Goal: Contribute content

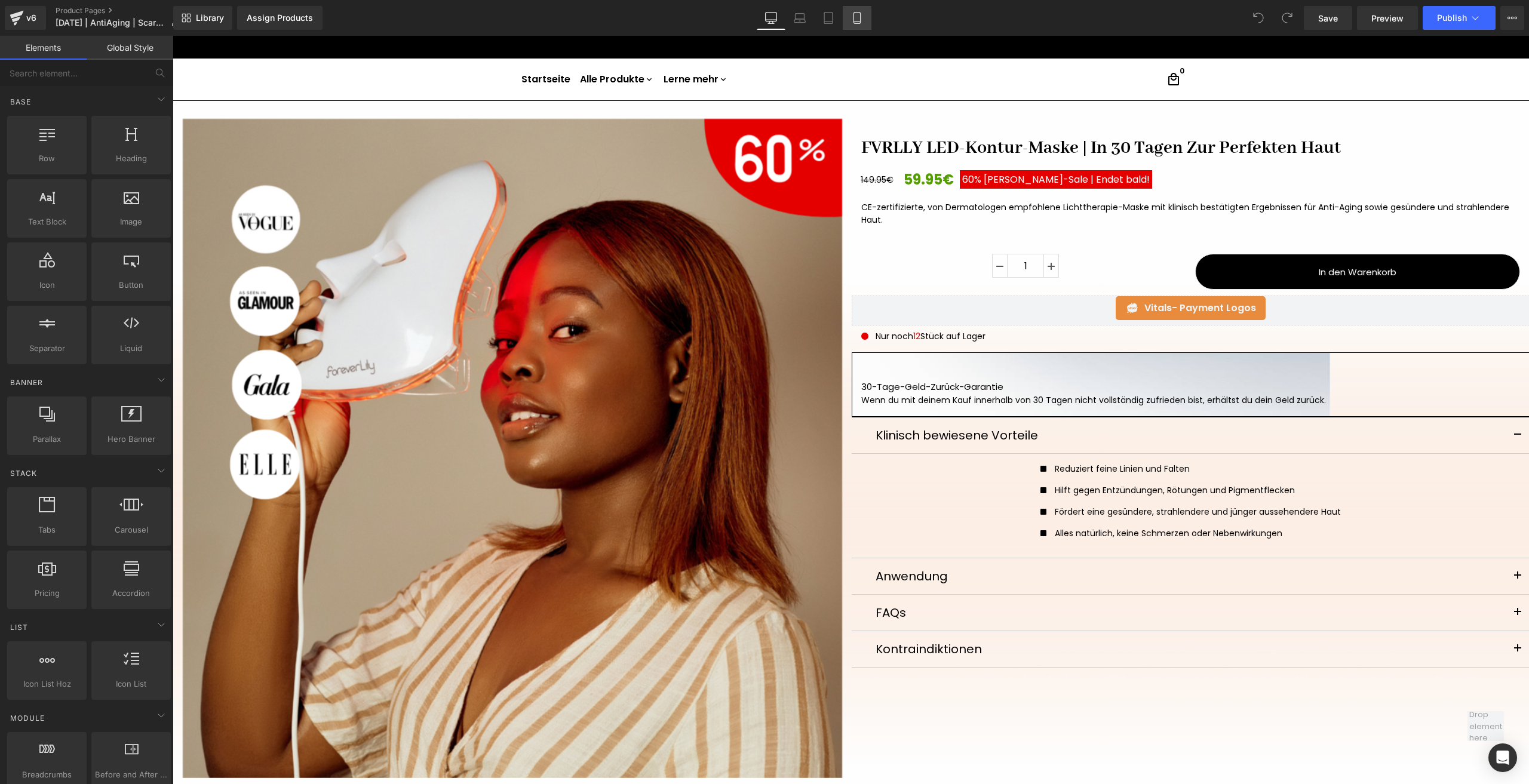
click at [863, 14] on icon at bounding box center [857, 18] width 12 height 12
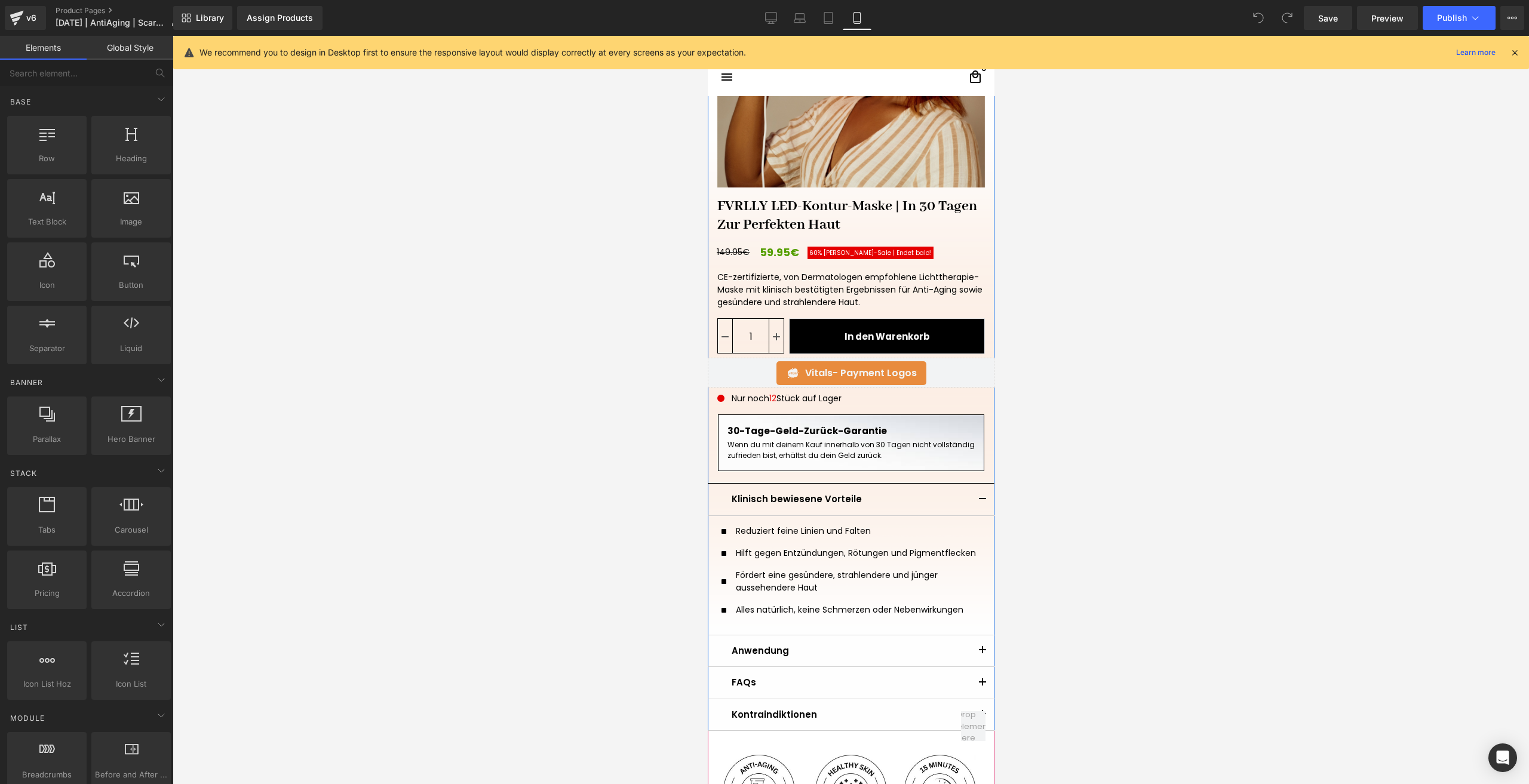
scroll to position [299, 0]
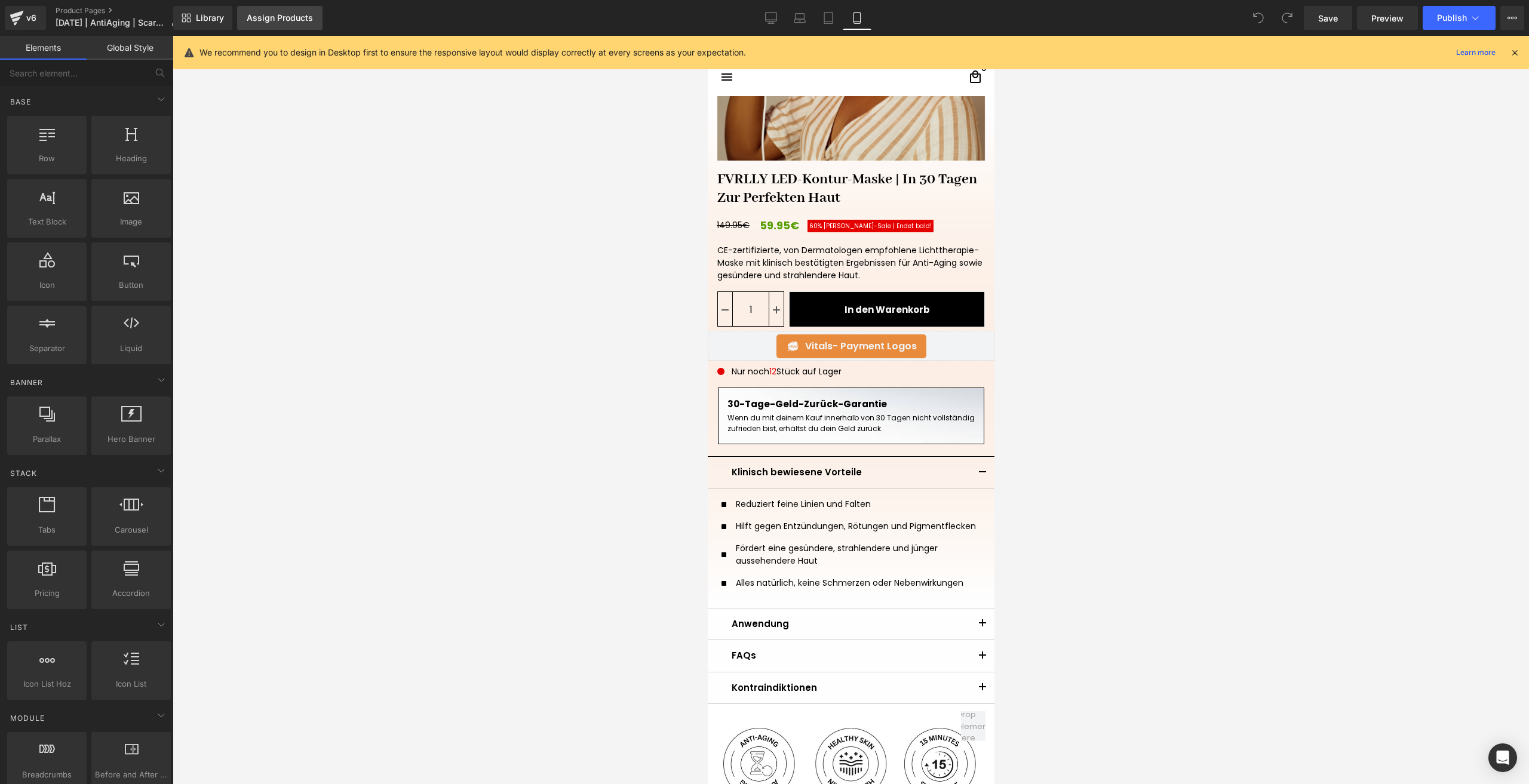
click at [301, 22] on div "Assign Products" at bounding box center [279, 18] width 66 height 9
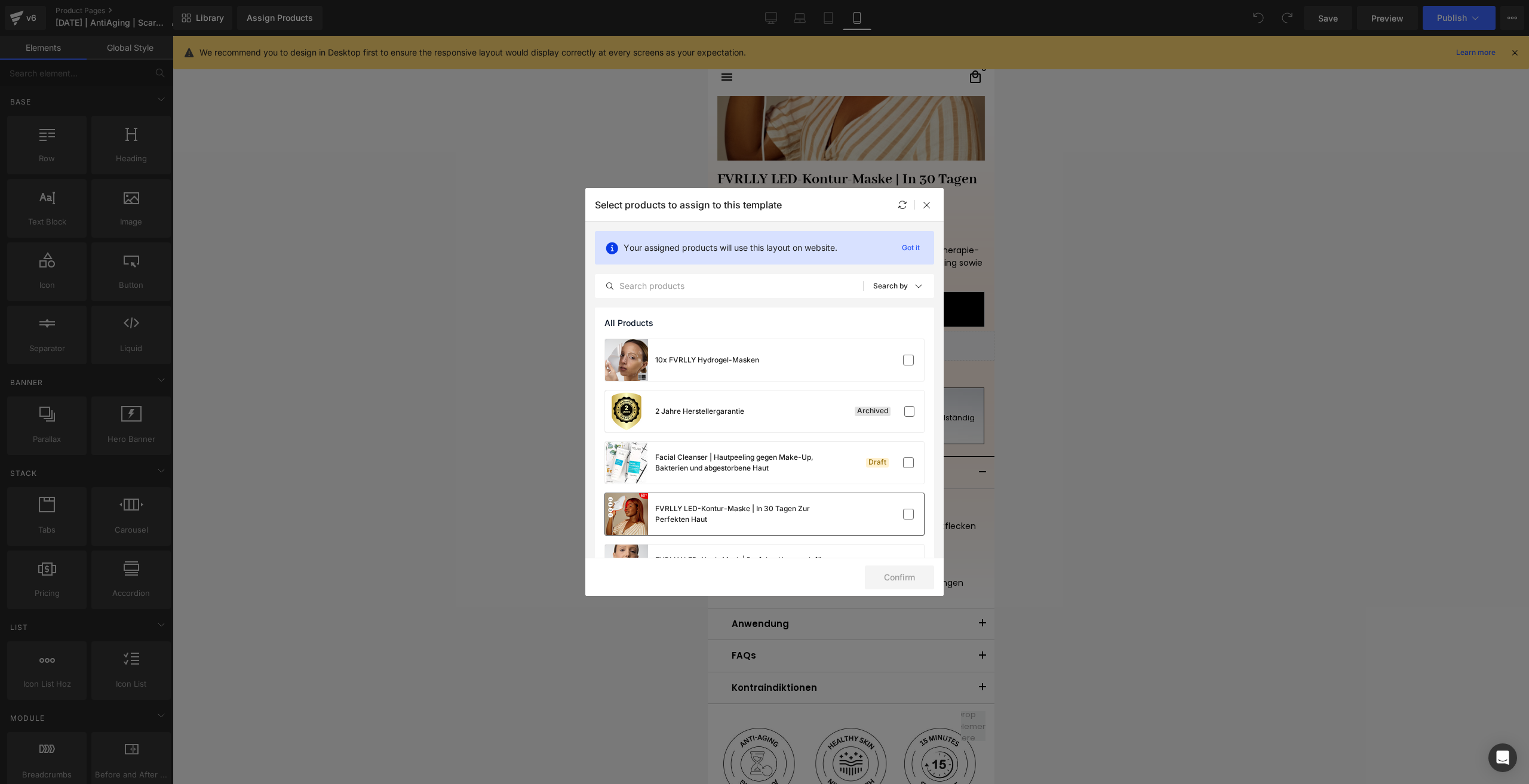
click at [837, 527] on div "FVRLLY LED-Kontur-Maske | In 30 Tagen Zur Perfekten Haut" at bounding box center [764, 514] width 319 height 42
click at [912, 578] on button "Confirm" at bounding box center [900, 578] width 69 height 24
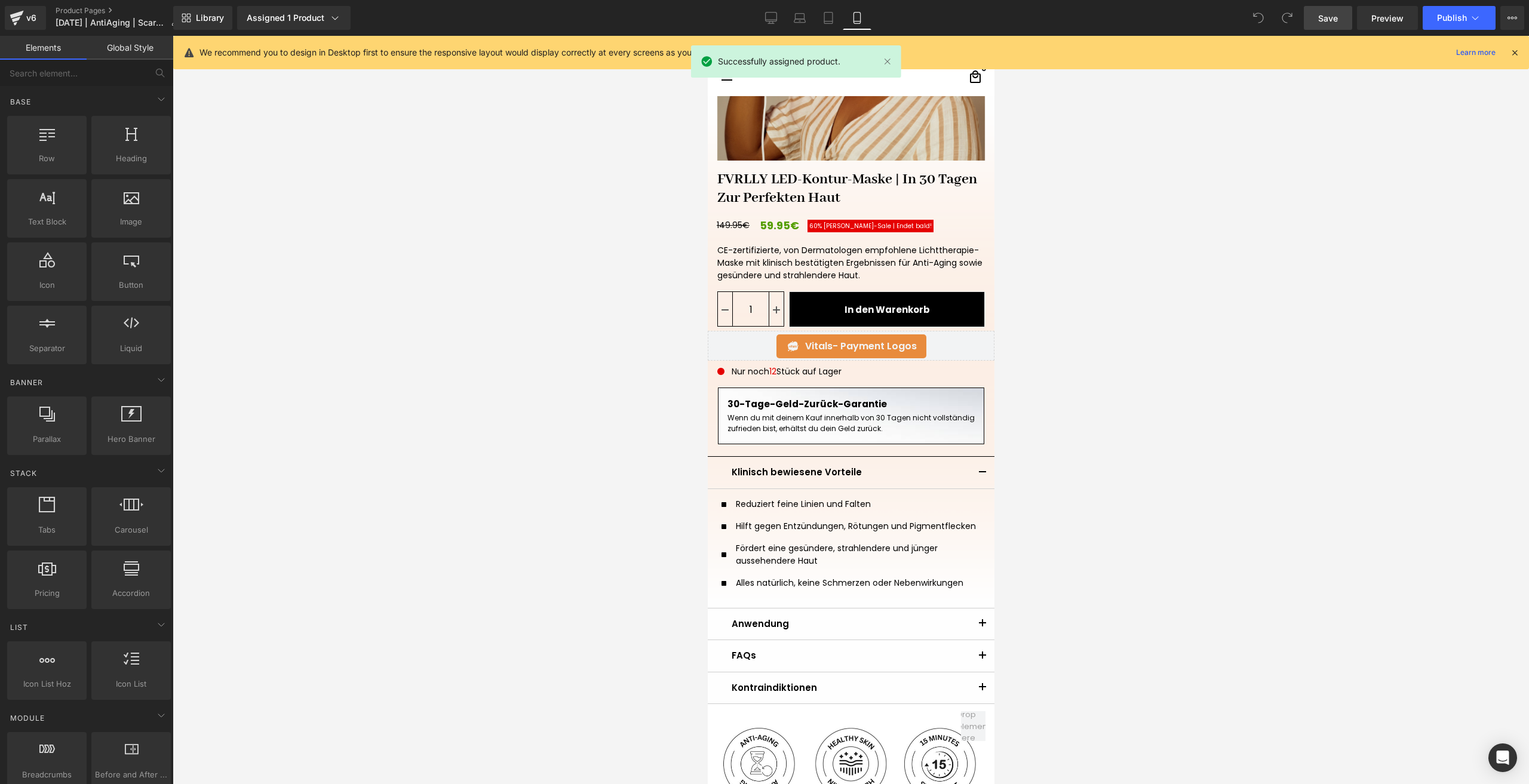
click at [1332, 14] on span "Save" at bounding box center [1328, 18] width 20 height 13
click at [1435, 27] on button "Publish" at bounding box center [1459, 18] width 73 height 24
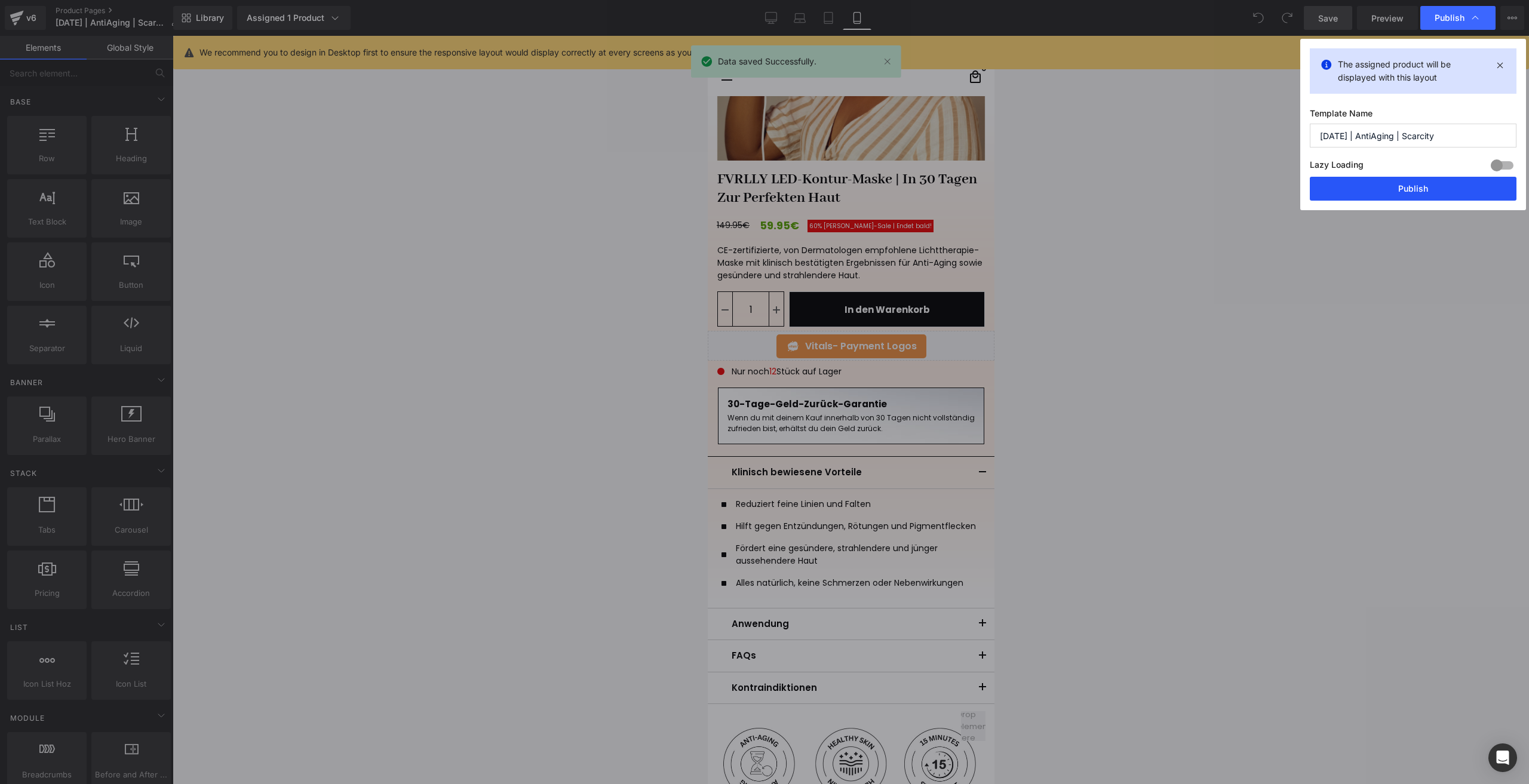
click at [1364, 198] on button "Publish" at bounding box center [1413, 189] width 206 height 24
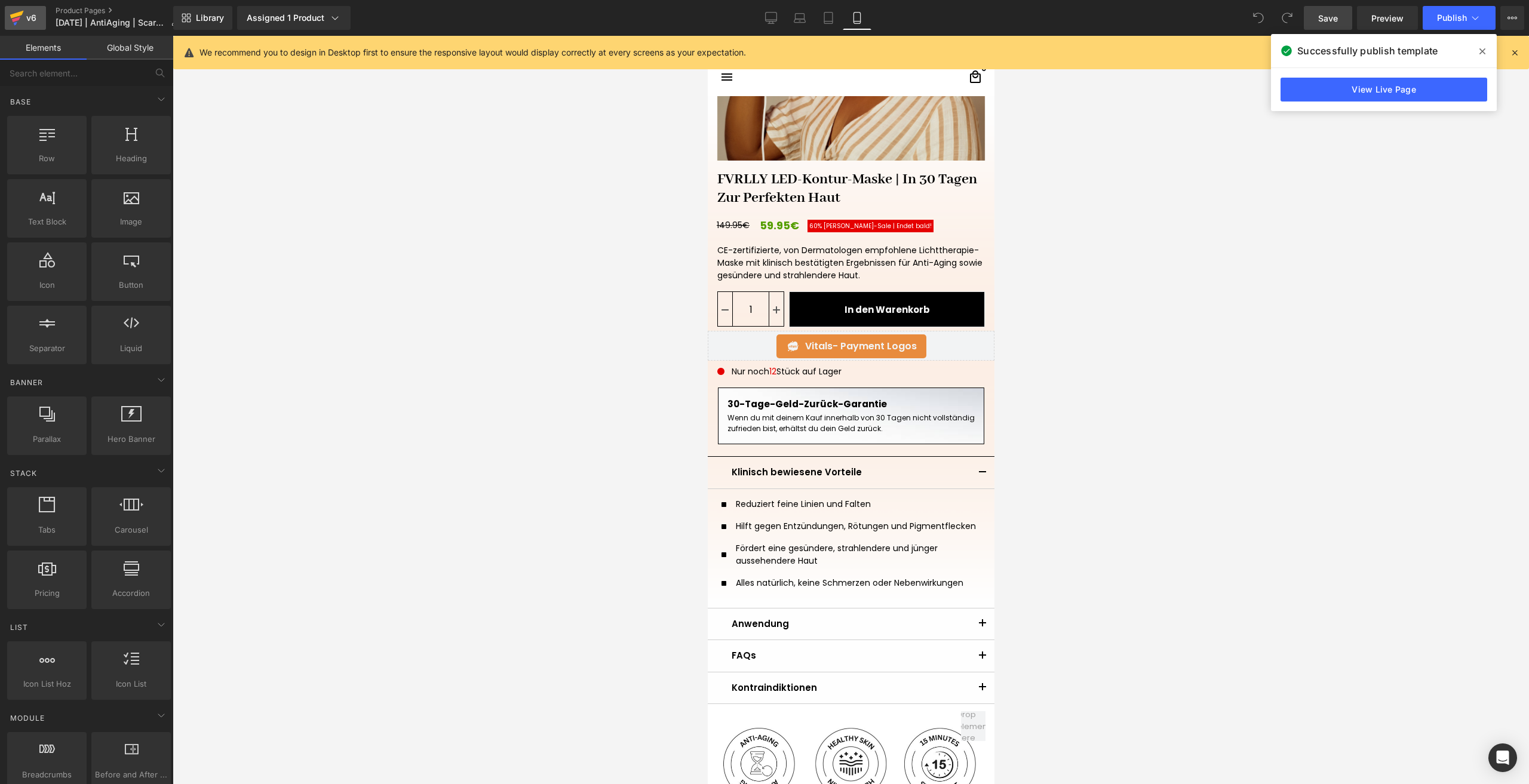
click at [20, 18] on icon at bounding box center [16, 20] width 8 height 6
